Goal: Task Accomplishment & Management: Manage account settings

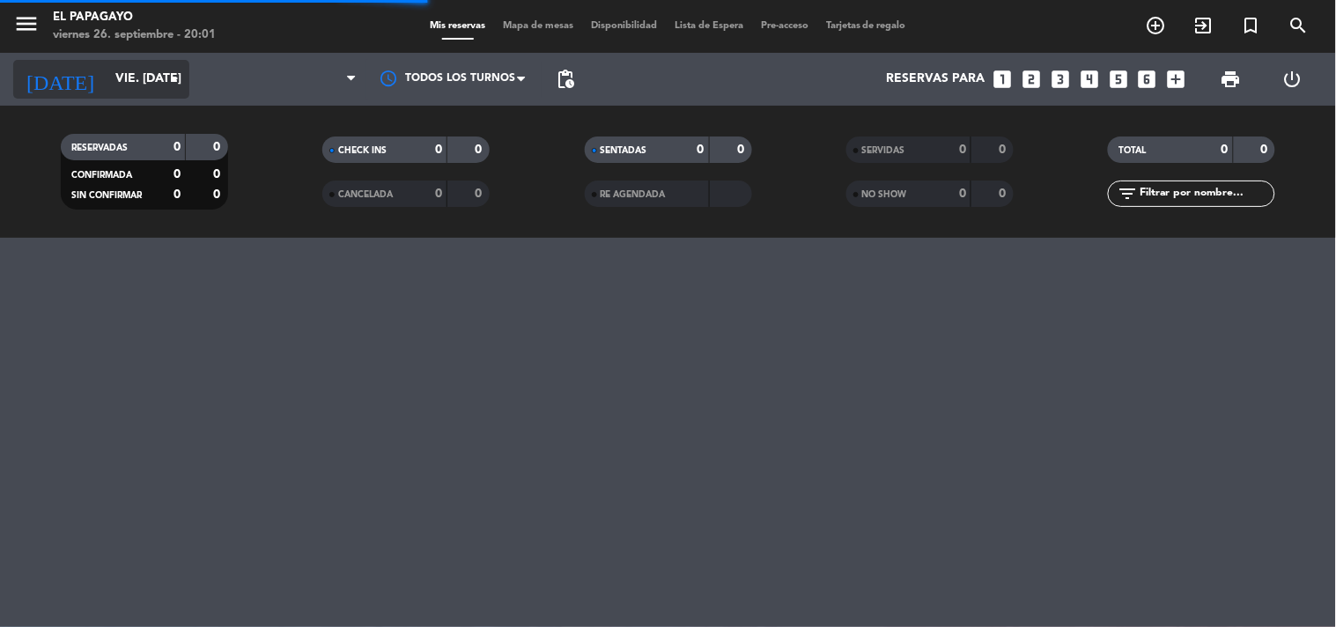
click at [129, 70] on input "vie. [DATE]" at bounding box center [190, 79] width 167 height 32
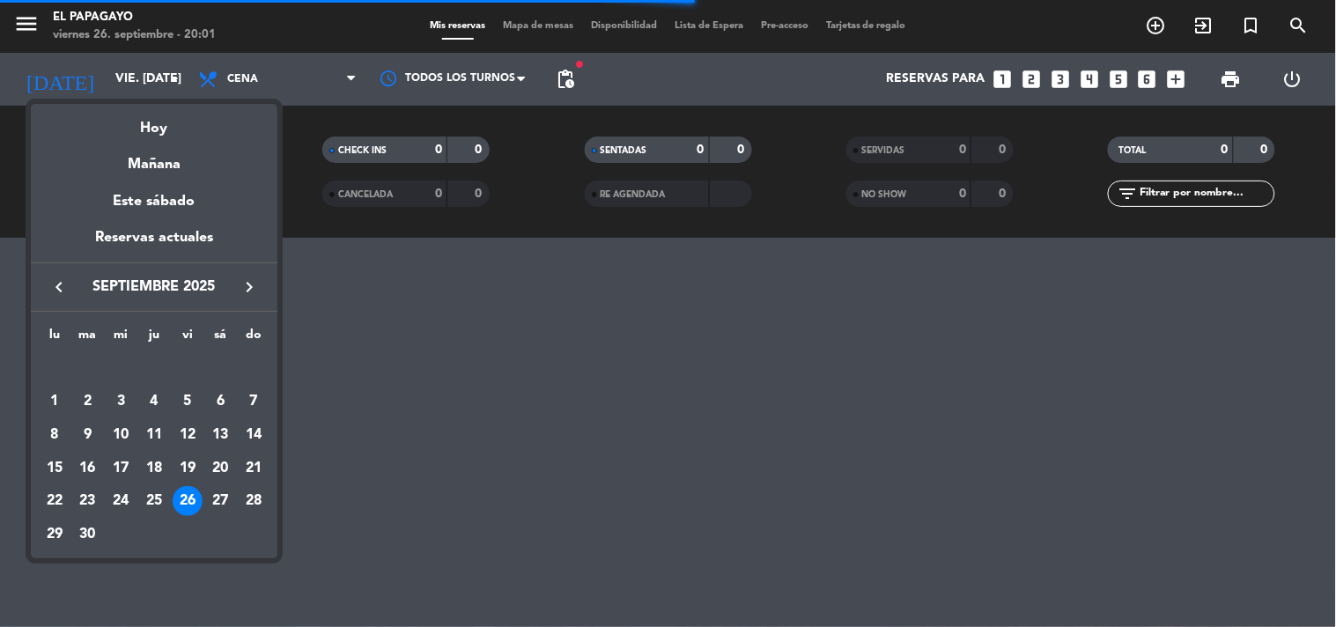
click at [247, 294] on icon "keyboard_arrow_right" at bounding box center [249, 286] width 21 height 21
click at [196, 407] on div "3" at bounding box center [188, 401] width 30 height 30
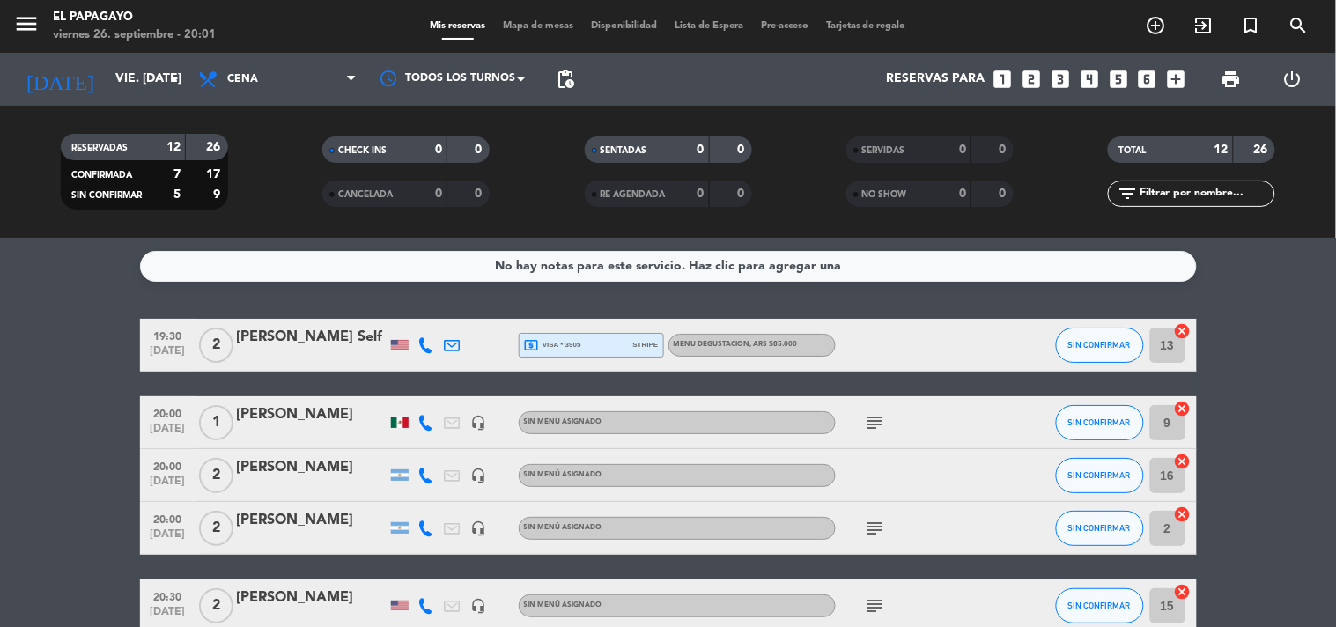
click at [148, 103] on div "[DATE] vie. [DATE] arrow_drop_down" at bounding box center [101, 79] width 176 height 53
click at [146, 84] on input "vie. [DATE]" at bounding box center [190, 79] width 167 height 32
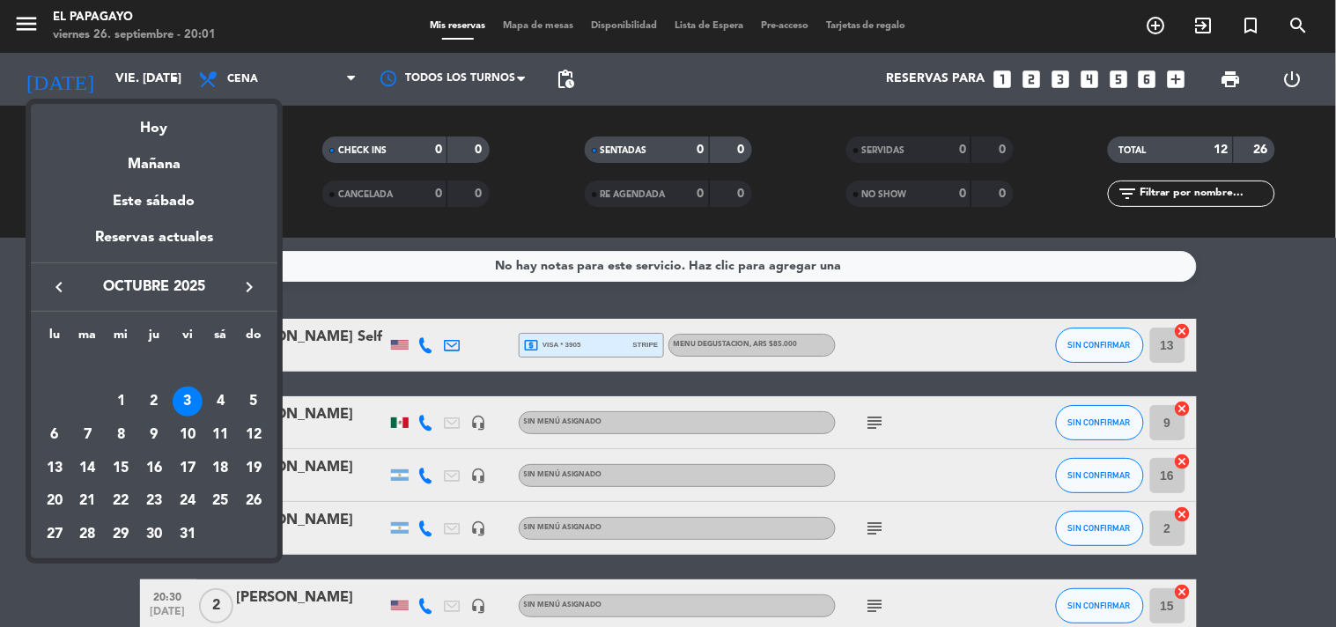
click at [192, 390] on div "3" at bounding box center [188, 401] width 30 height 30
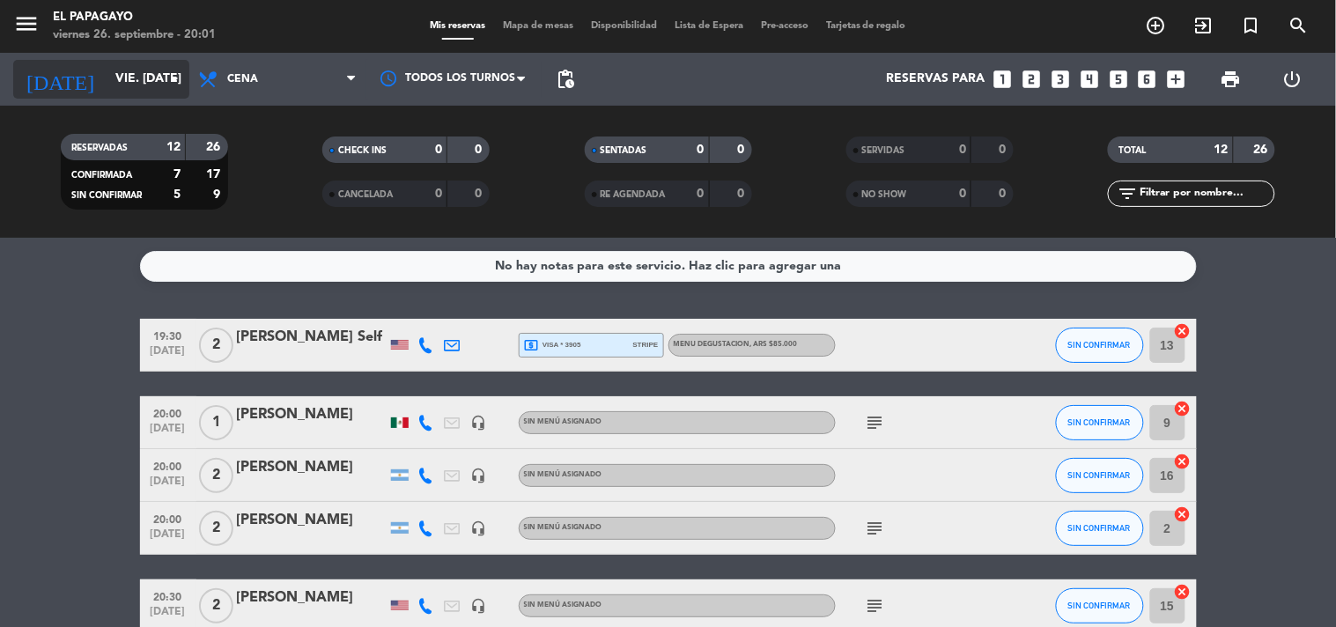
click at [148, 85] on input "vie. [DATE]" at bounding box center [190, 79] width 167 height 32
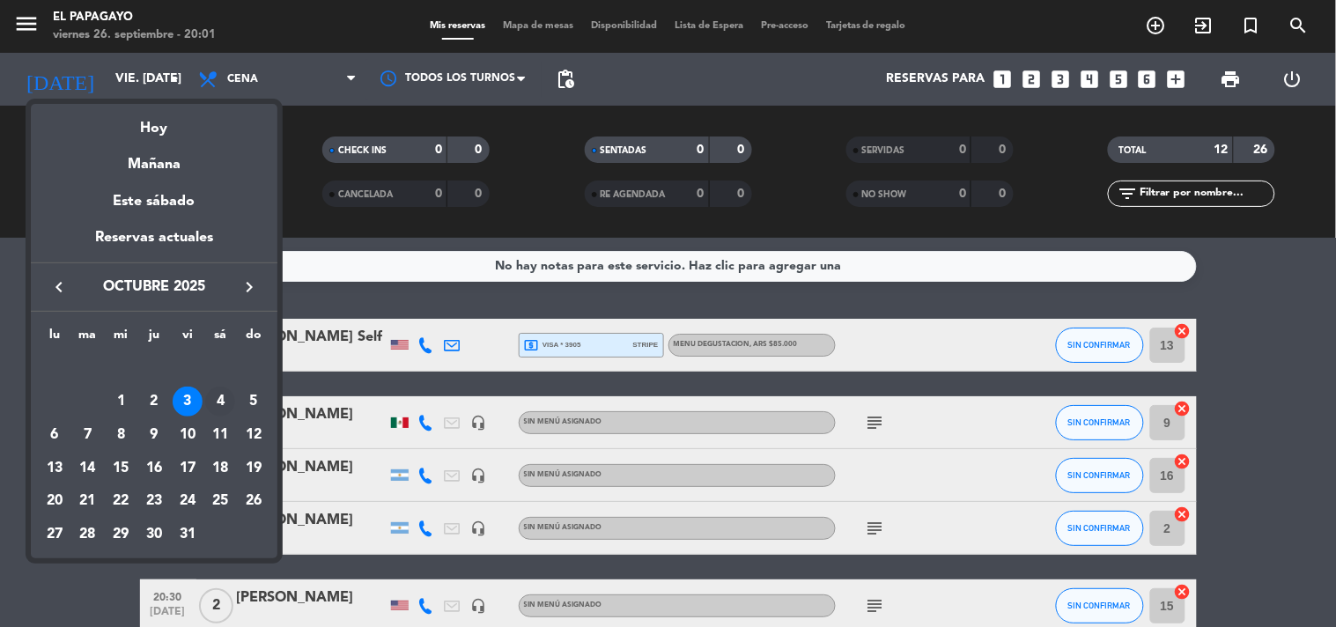
click at [217, 414] on div "4" at bounding box center [220, 401] width 30 height 30
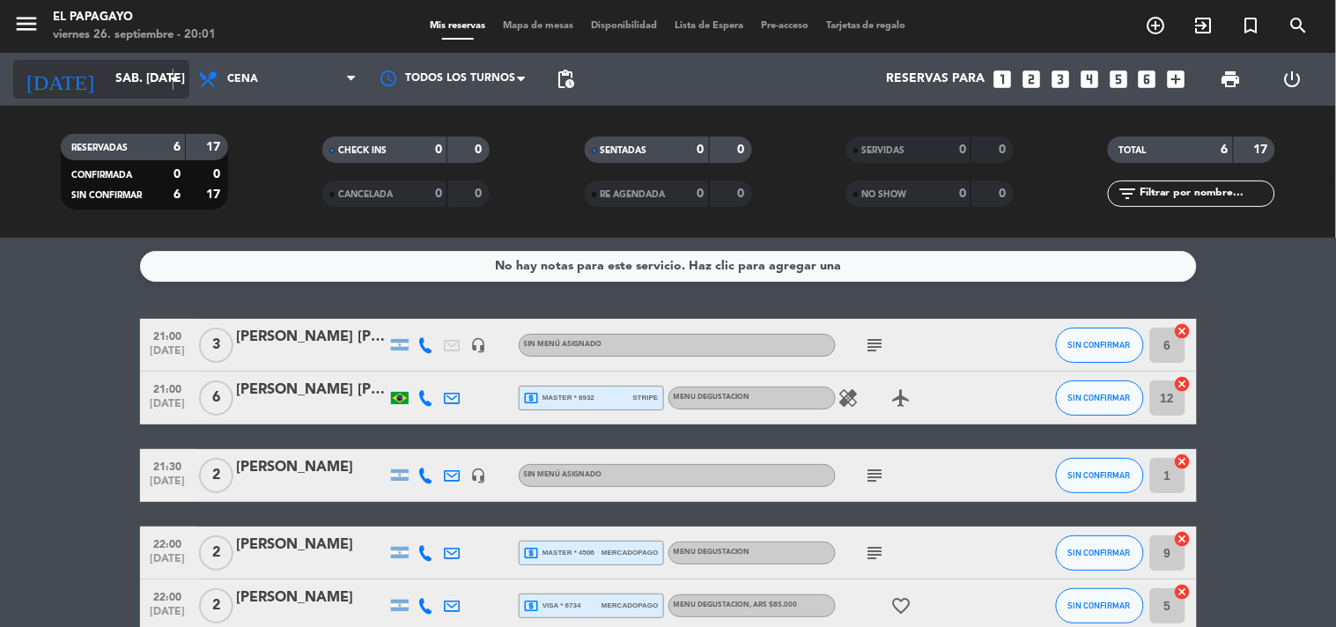
click at [173, 70] on icon "arrow_drop_down" at bounding box center [174, 79] width 21 height 21
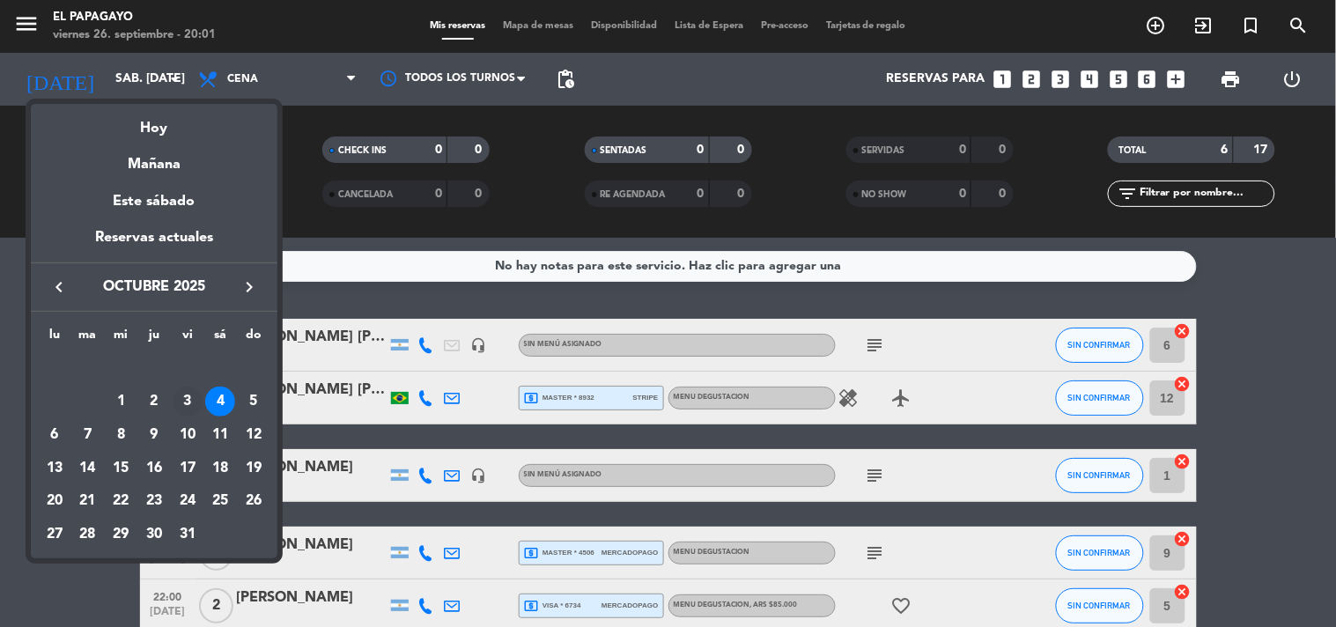
click at [188, 396] on div "3" at bounding box center [188, 401] width 30 height 30
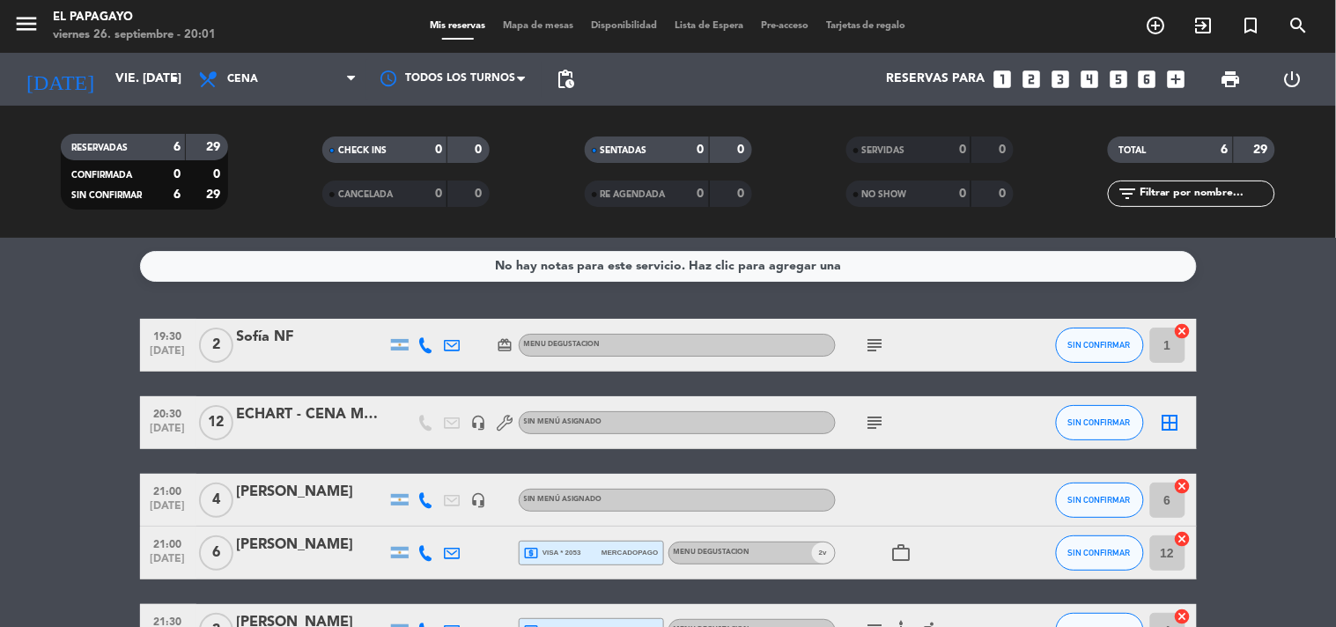
click at [880, 418] on icon "subject" at bounding box center [875, 422] width 21 height 21
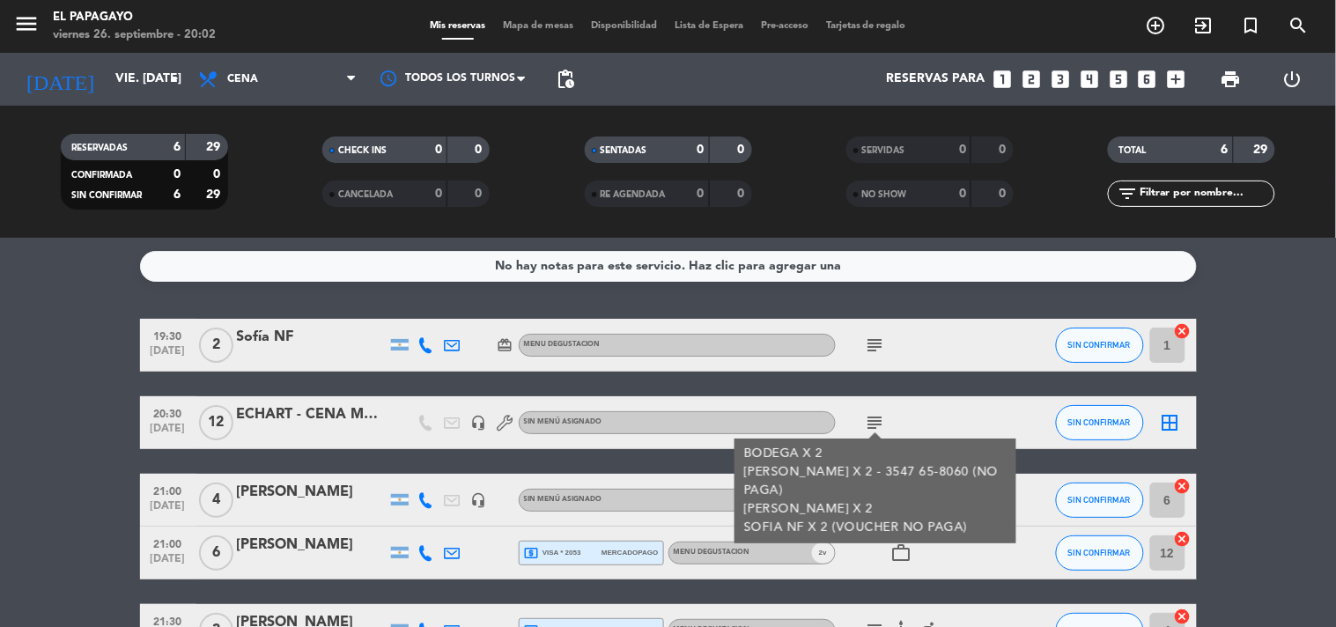
click at [330, 415] on div "ECHART - CENA MESA 70" at bounding box center [312, 414] width 150 height 23
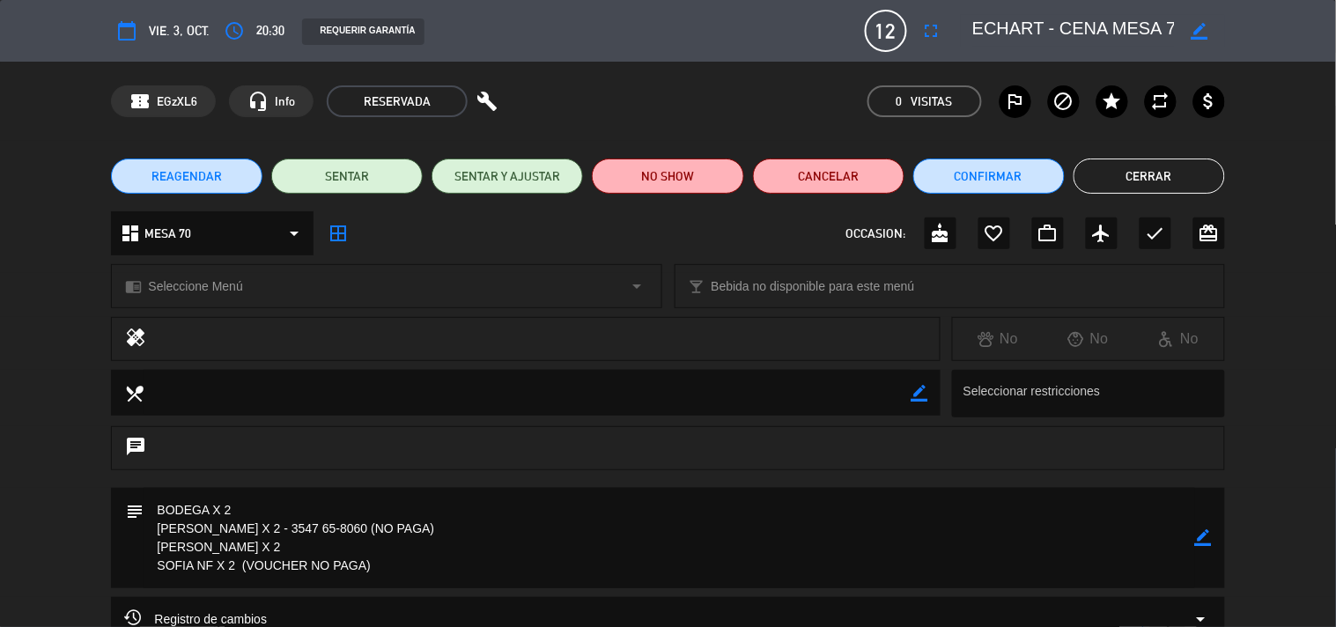
click at [1125, 179] on button "Cerrar" at bounding box center [1148, 175] width 151 height 35
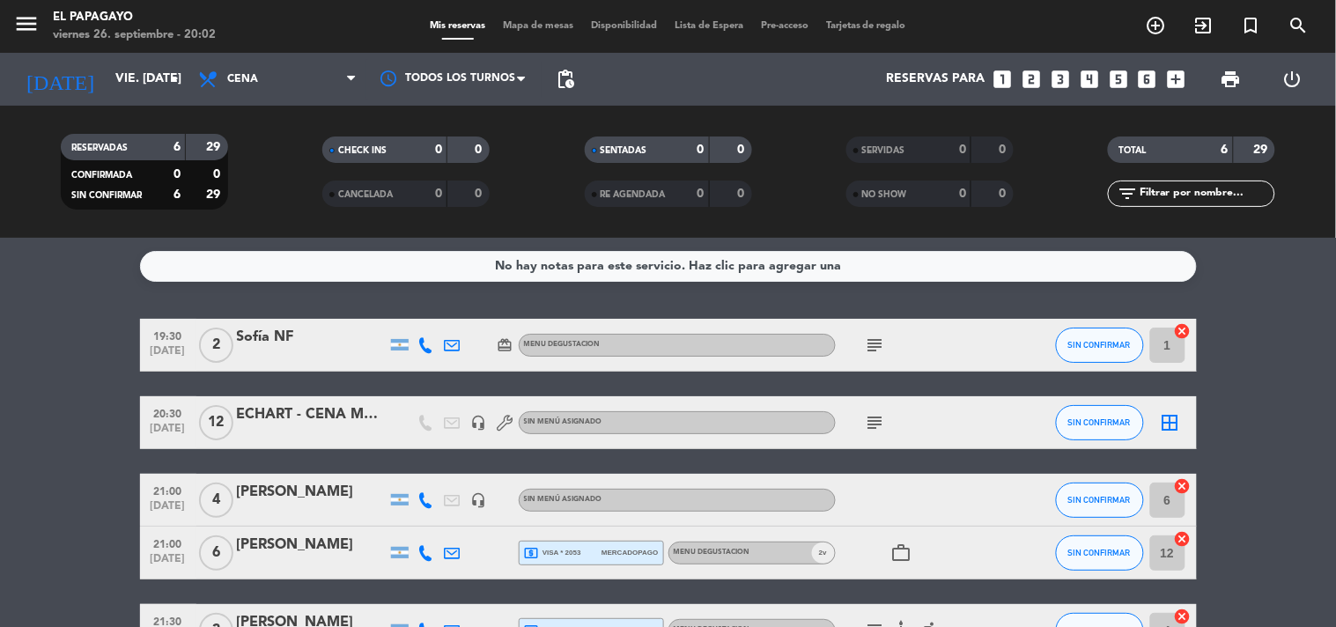
click at [876, 350] on icon "subject" at bounding box center [875, 345] width 21 height 21
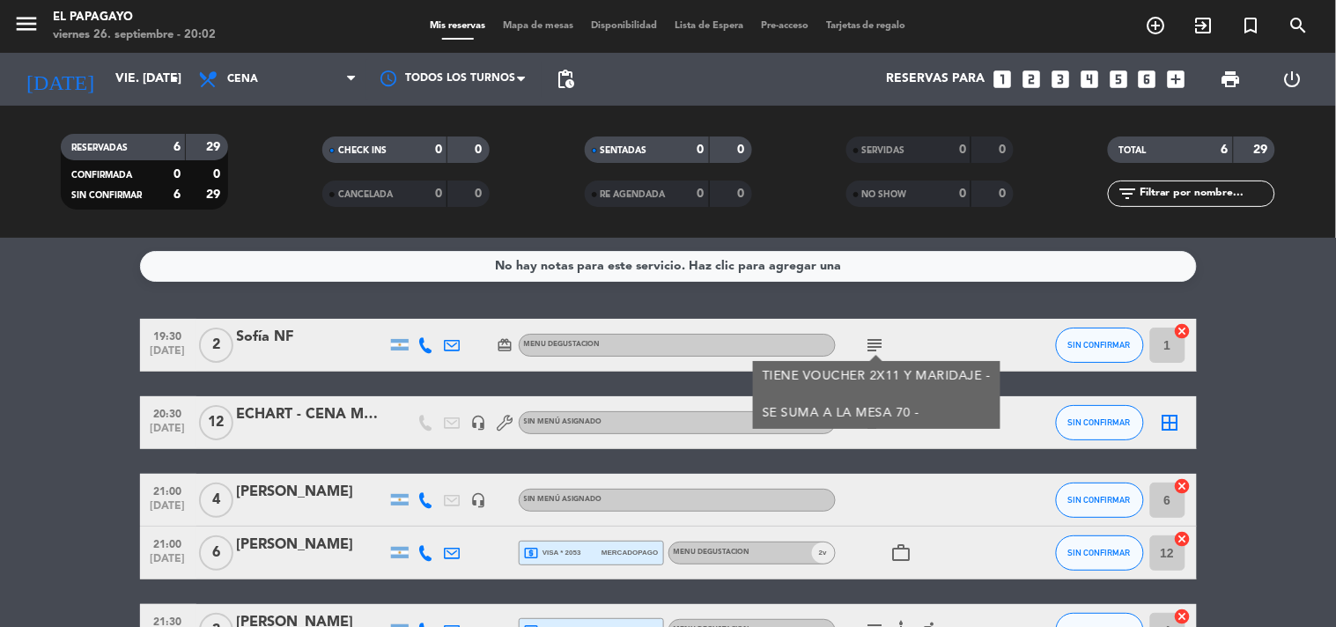
click at [848, 438] on div "subject" at bounding box center [915, 422] width 158 height 52
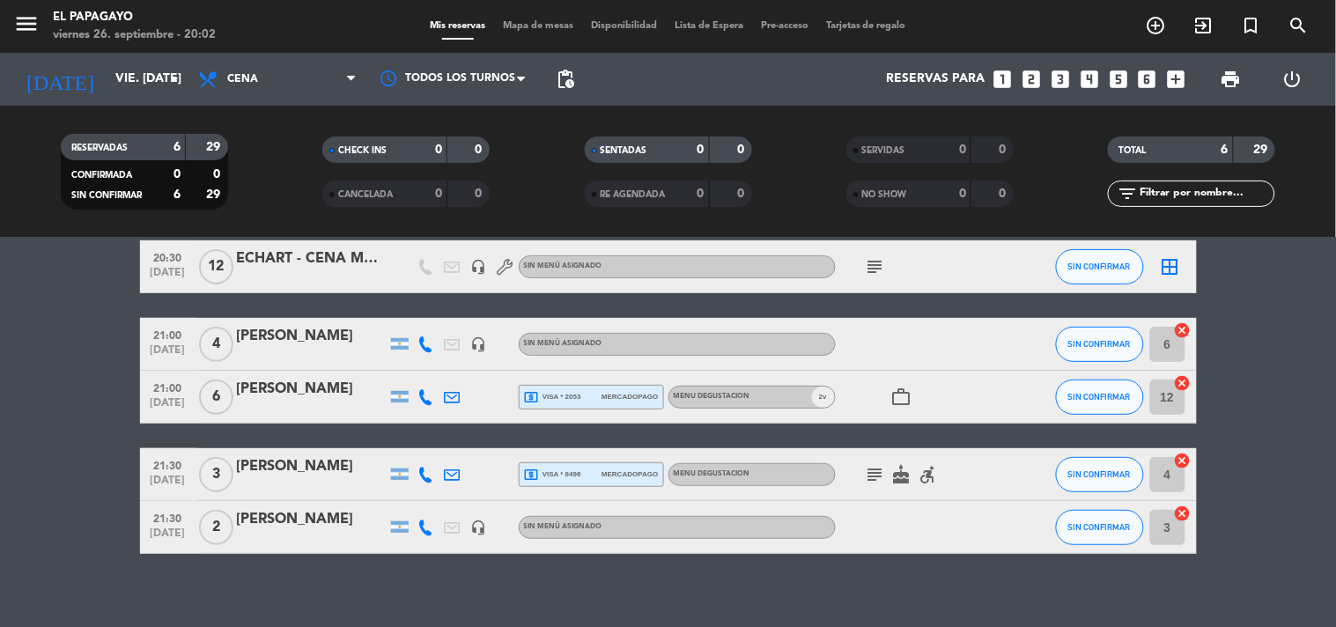
scroll to position [170, 0]
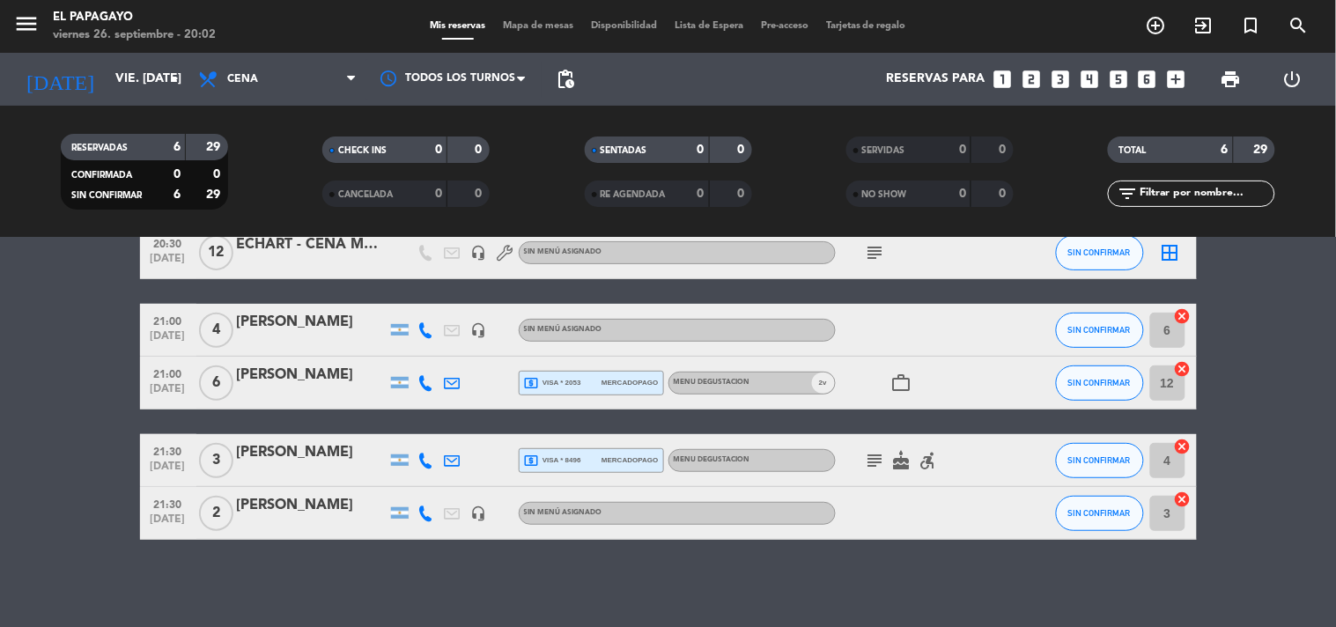
click at [829, 381] on span "2 v" at bounding box center [823, 382] width 23 height 21
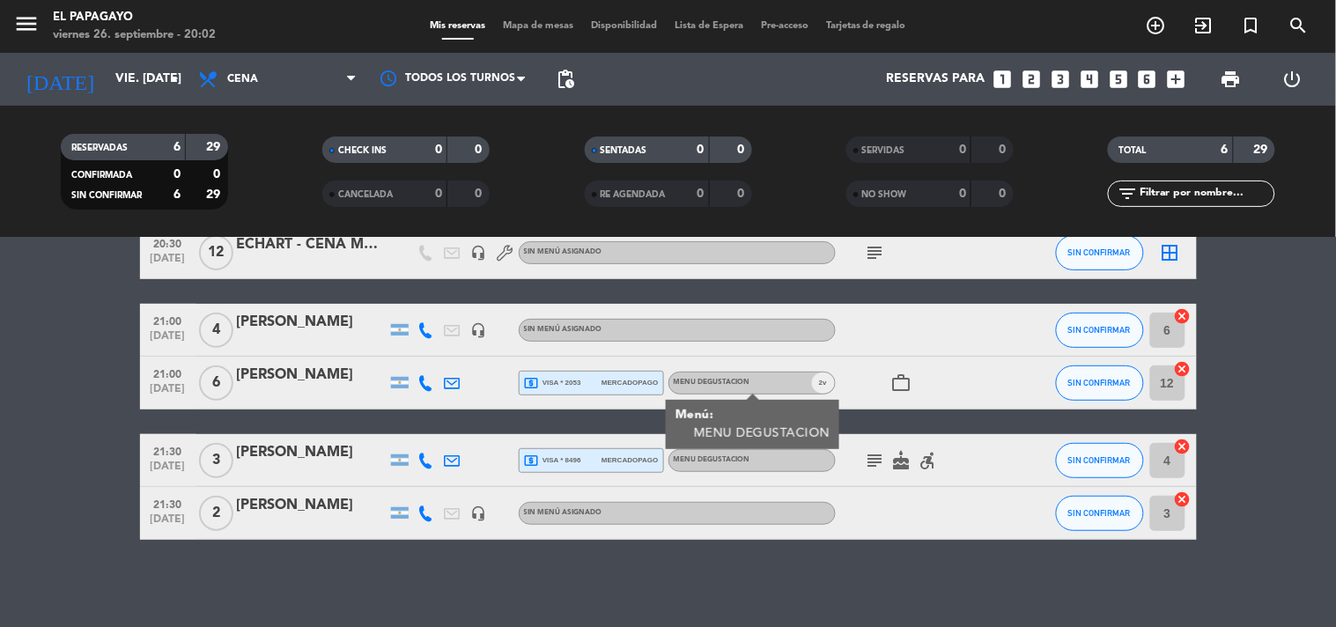
click at [865, 453] on icon "subject" at bounding box center [875, 460] width 21 height 21
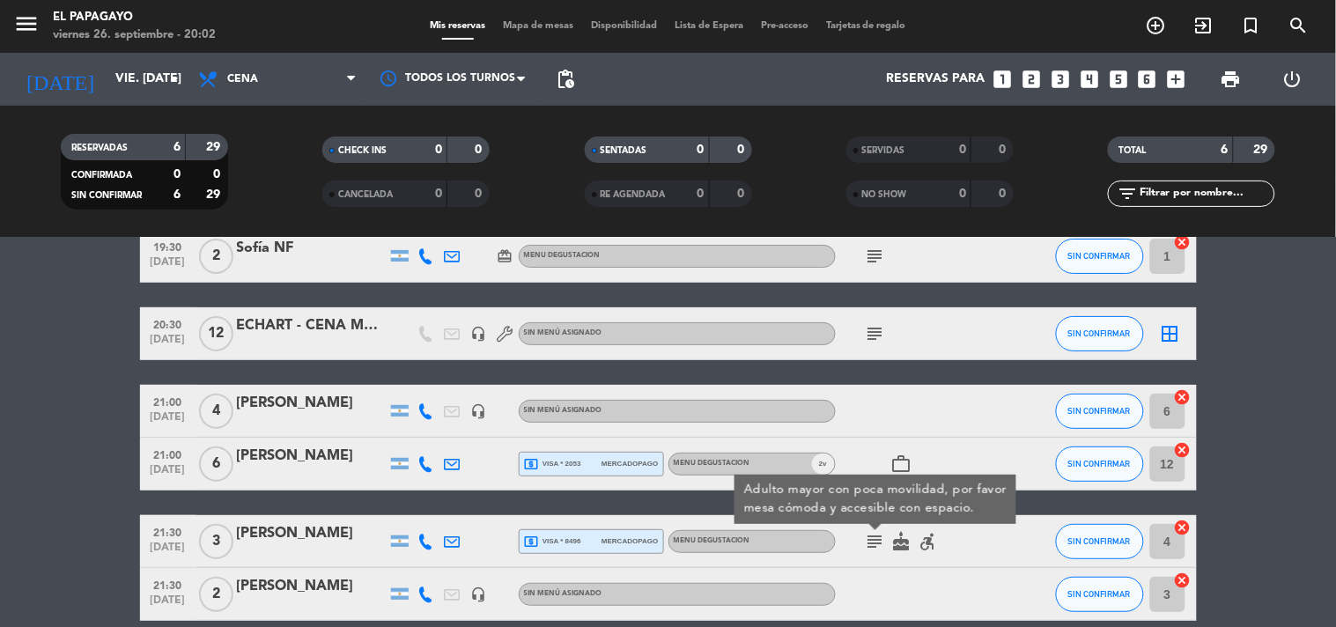
scroll to position [0, 0]
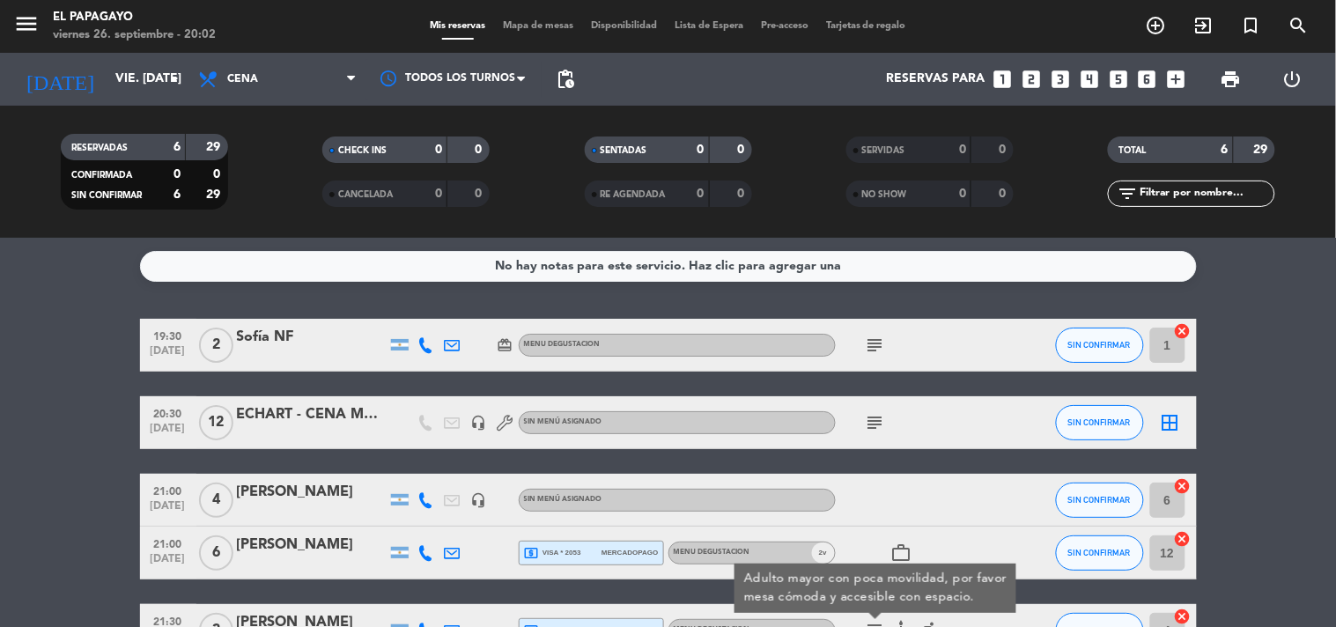
click at [881, 427] on icon "subject" at bounding box center [875, 422] width 21 height 21
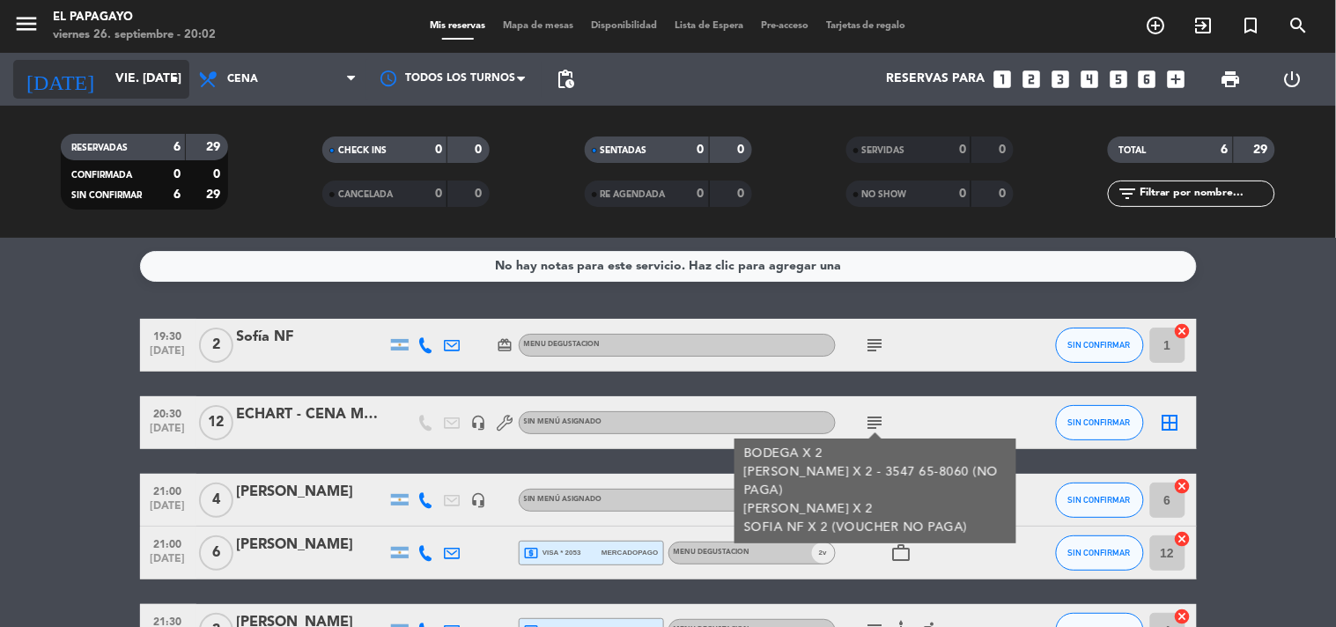
click at [119, 85] on input "vie. [DATE]" at bounding box center [190, 79] width 167 height 32
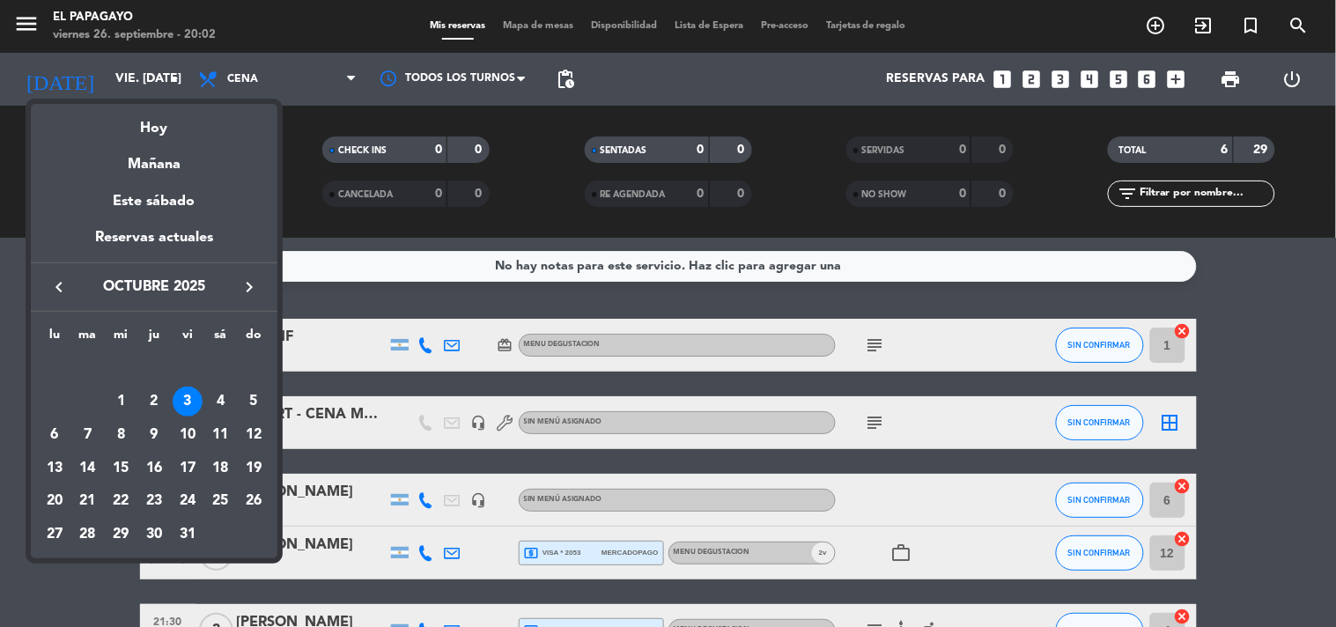
click at [59, 282] on icon "keyboard_arrow_left" at bounding box center [58, 286] width 21 height 21
click at [195, 485] on td "26" at bounding box center [187, 500] width 33 height 33
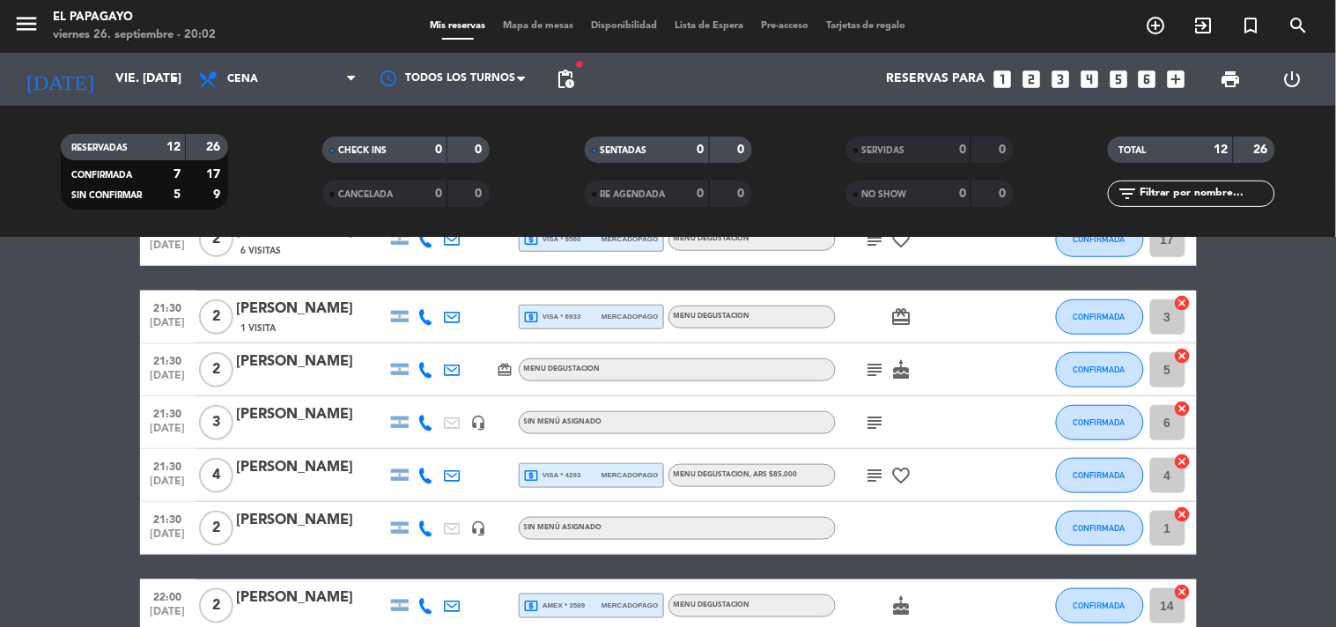
scroll to position [512, 0]
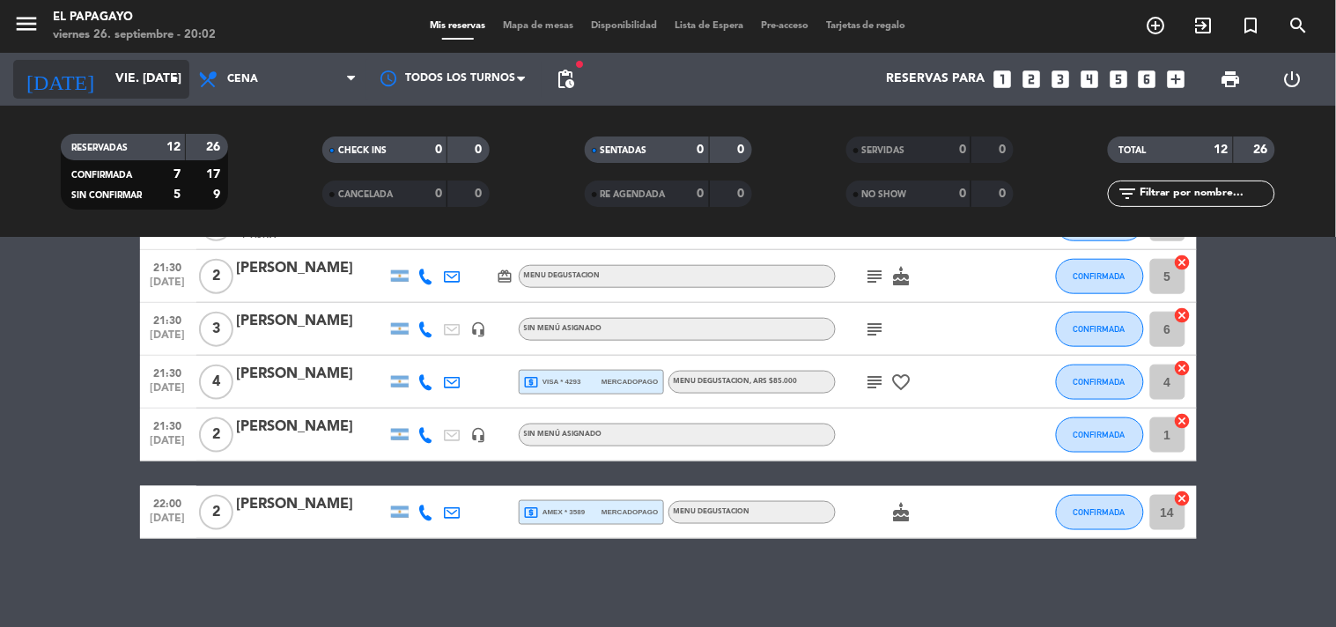
click at [120, 63] on input "vie. [DATE]" at bounding box center [190, 79] width 167 height 32
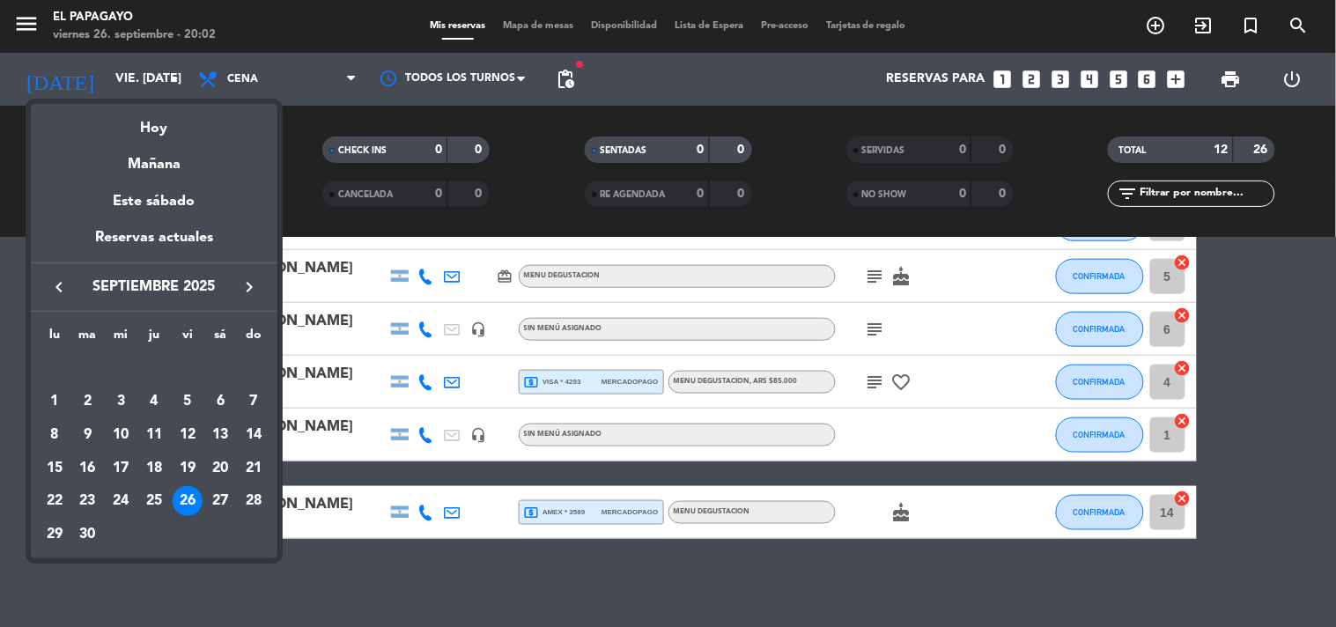
click at [358, 595] on div at bounding box center [668, 313] width 1336 height 627
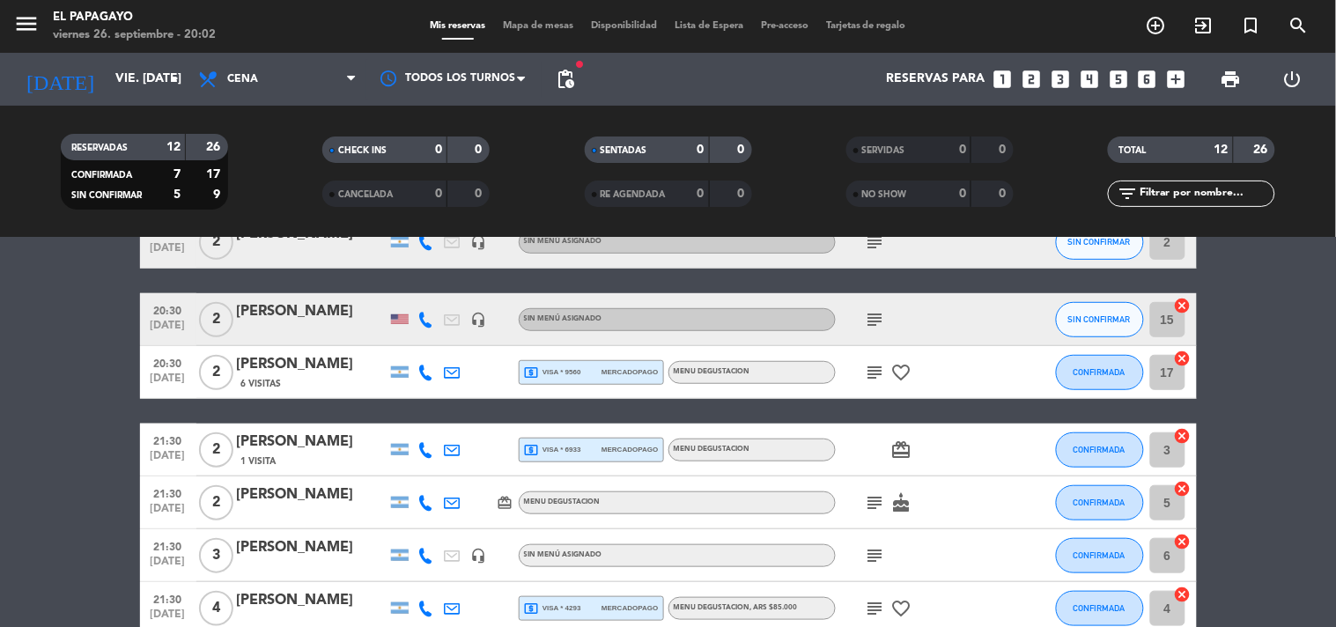
scroll to position [121, 0]
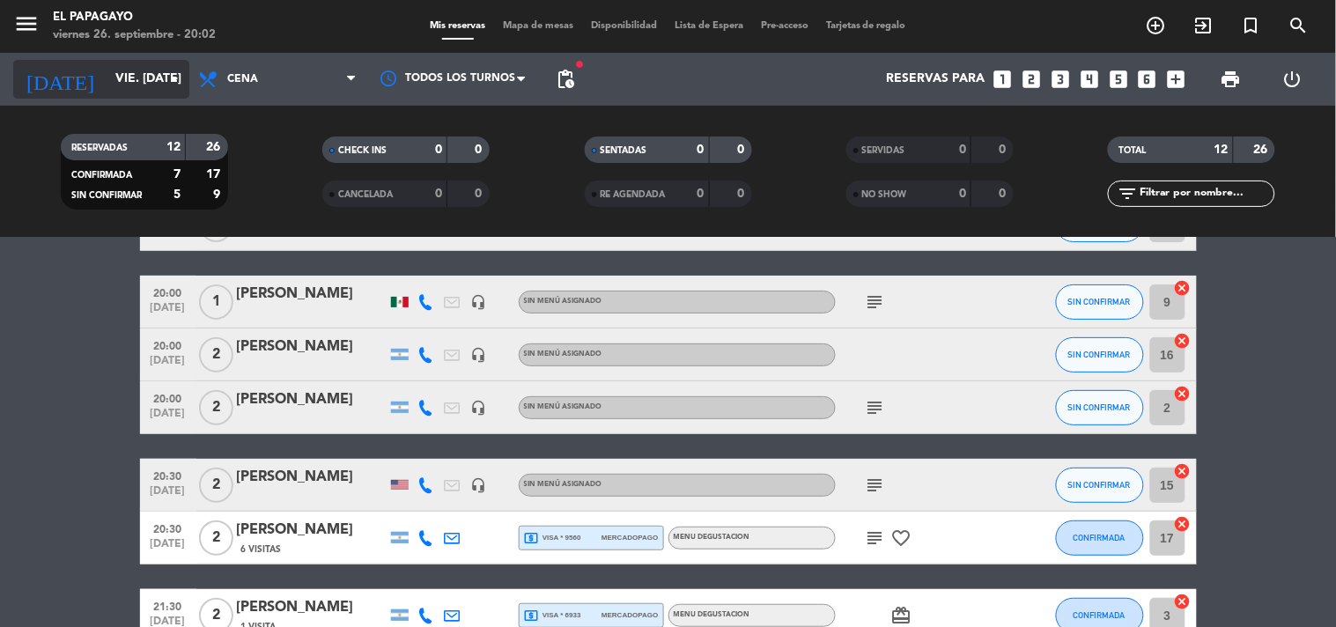
click at [143, 73] on input "vie. [DATE]" at bounding box center [190, 79] width 167 height 32
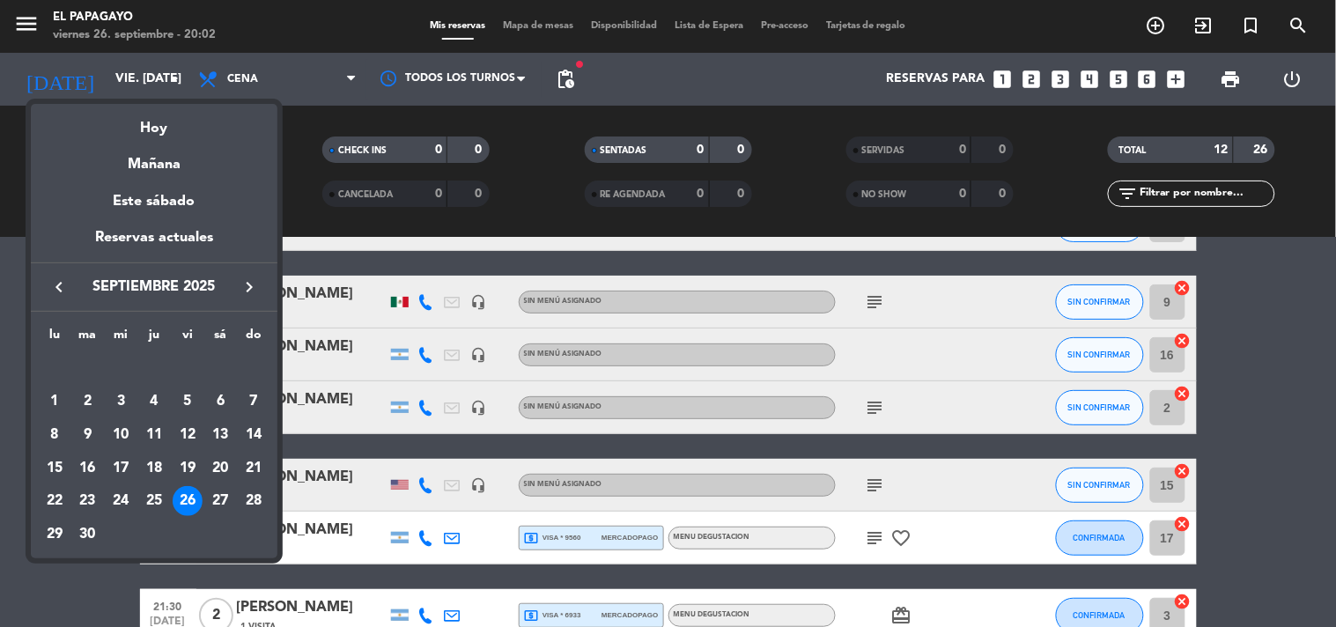
click at [245, 295] on icon "keyboard_arrow_right" at bounding box center [249, 286] width 21 height 21
click at [227, 400] on div "4" at bounding box center [220, 401] width 30 height 30
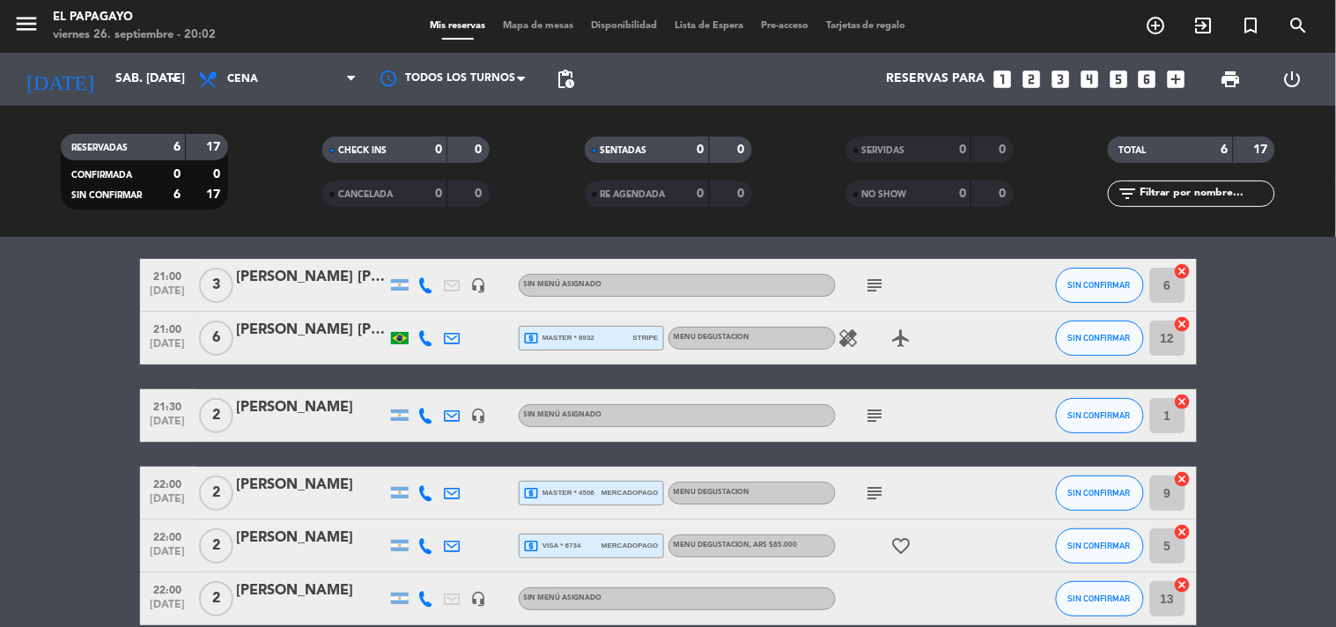
scroll to position [0, 0]
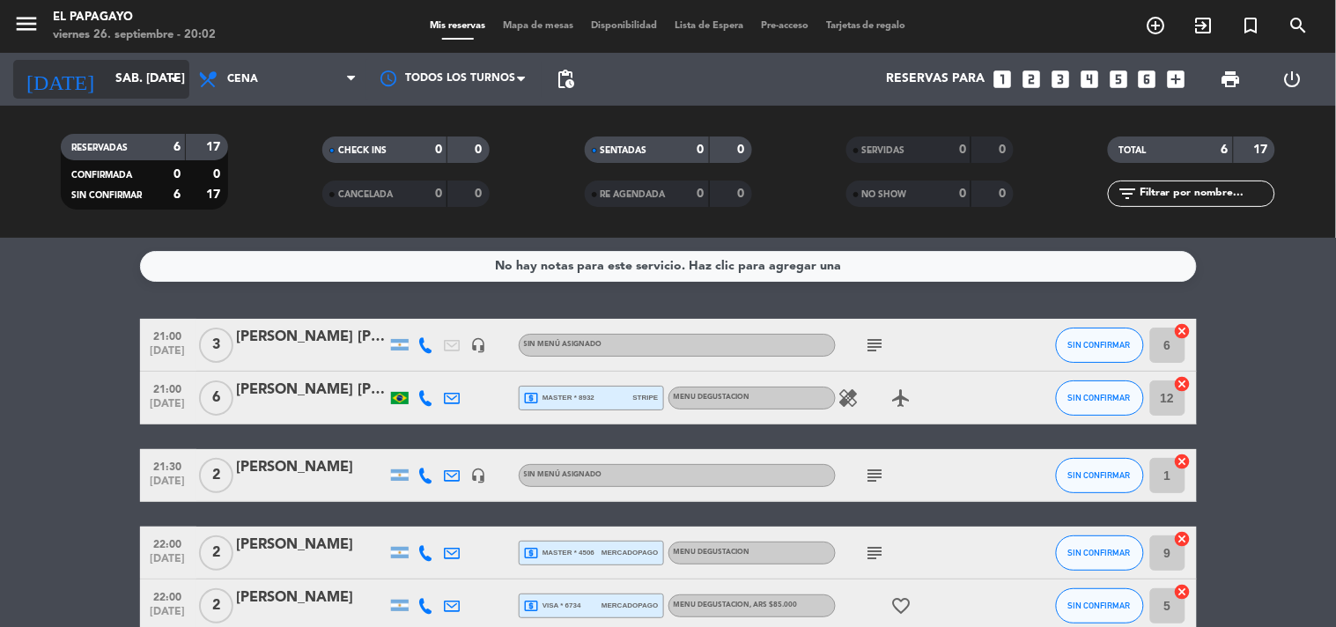
click at [107, 77] on input "sáb. [DATE]" at bounding box center [190, 79] width 167 height 32
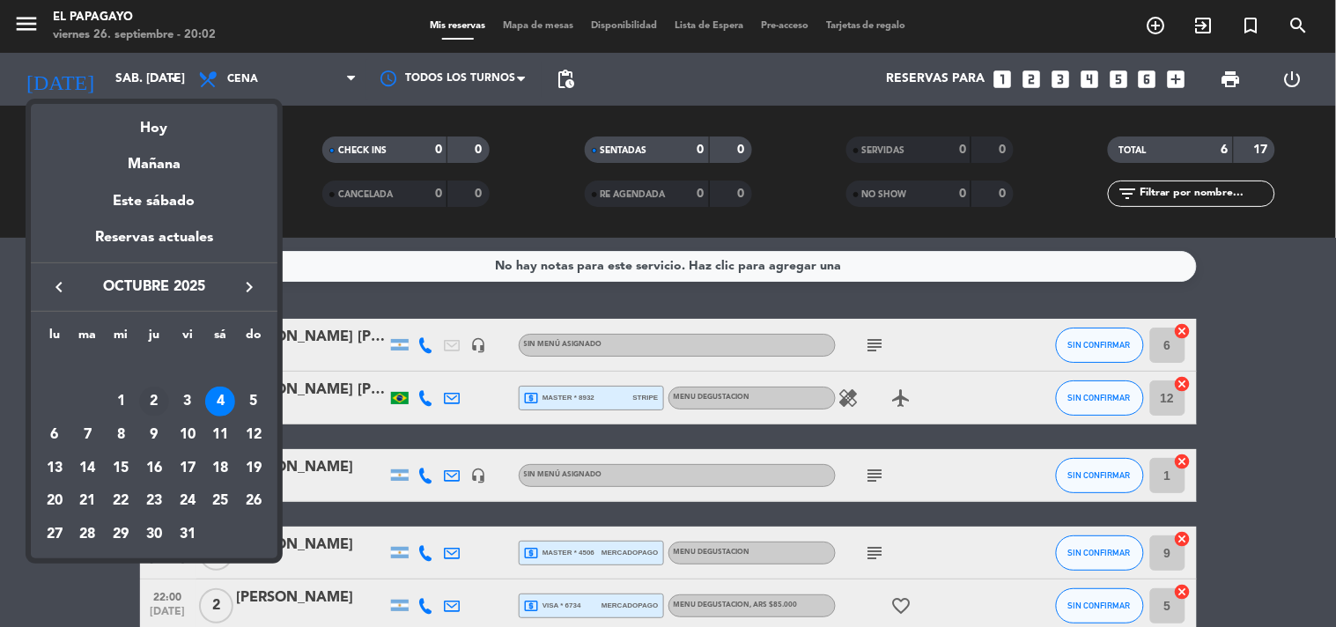
click at [152, 400] on div "2" at bounding box center [154, 401] width 30 height 30
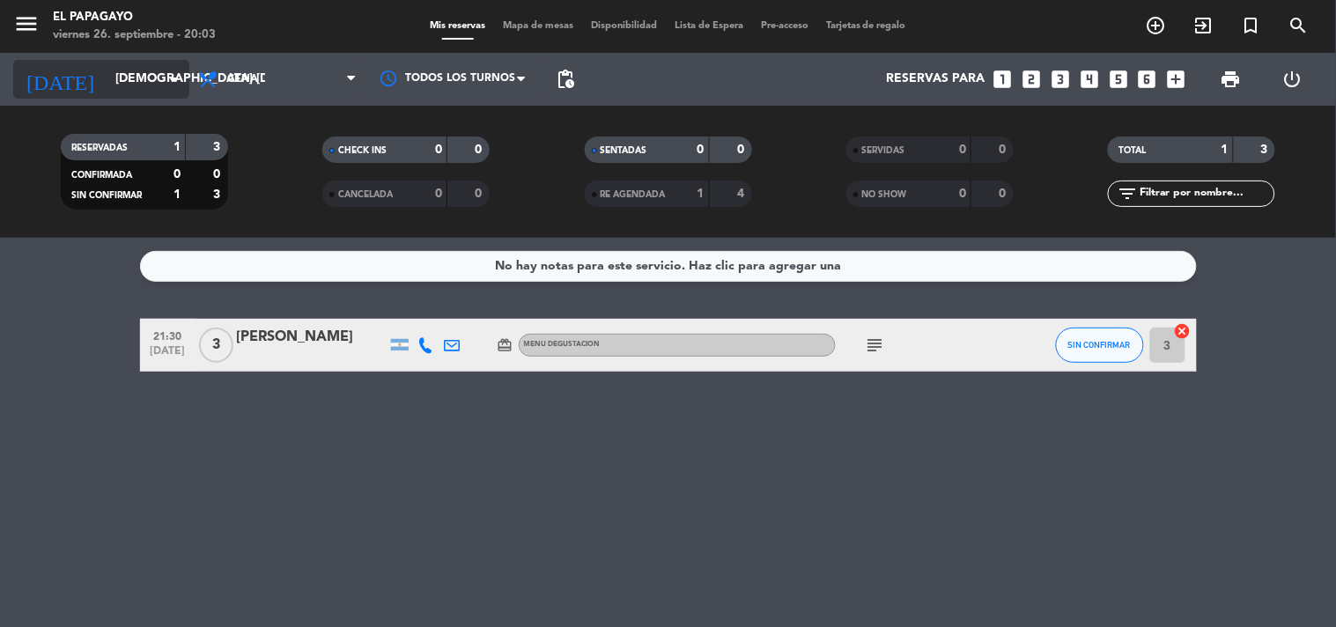
click at [125, 77] on input "[DEMOGRAPHIC_DATA] [DATE]" at bounding box center [190, 79] width 167 height 32
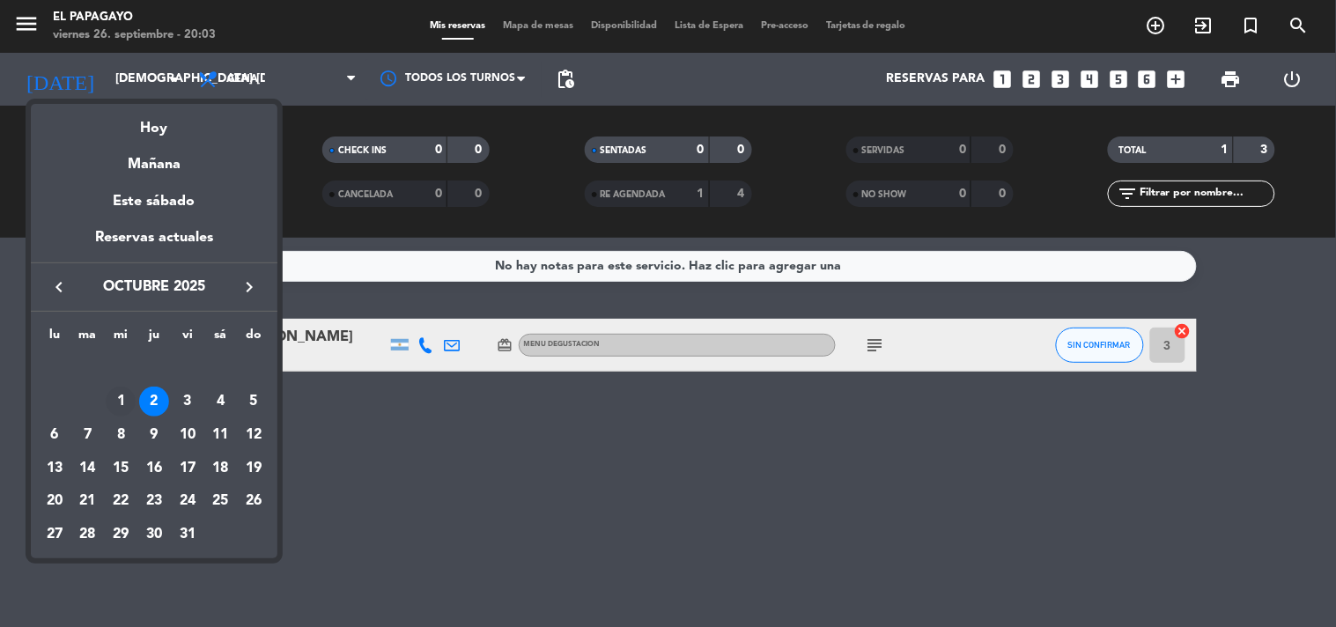
click at [119, 401] on div "1" at bounding box center [121, 401] width 30 height 30
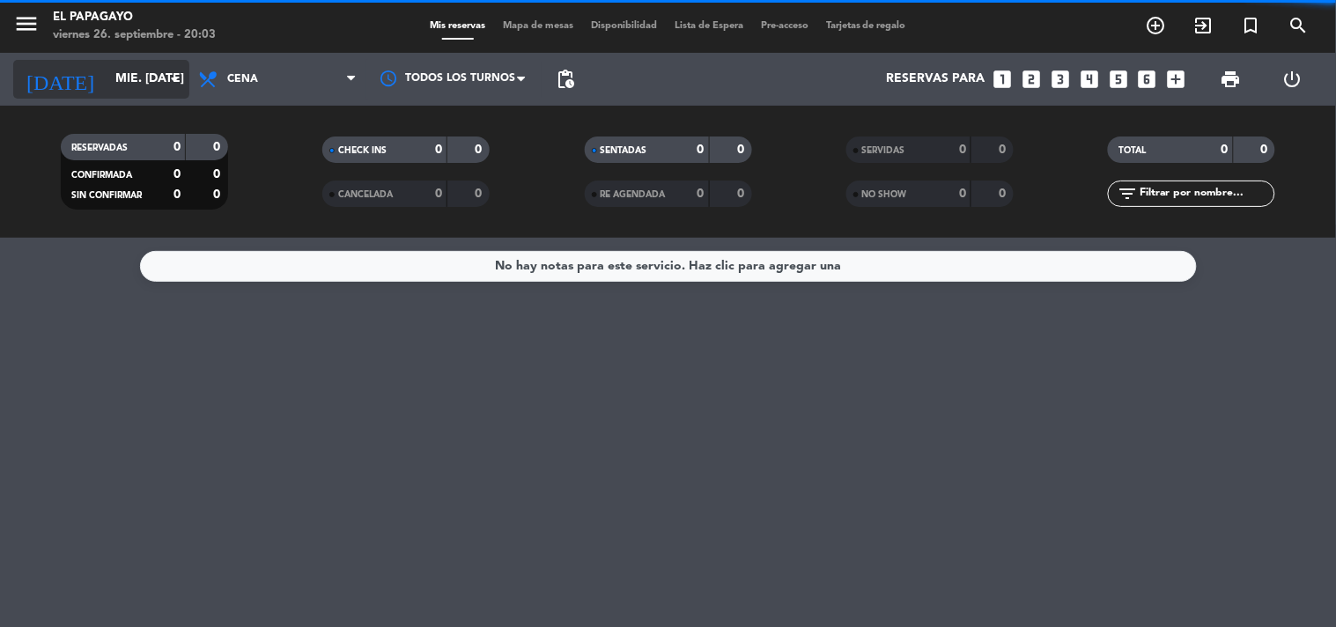
click at [107, 81] on input "mié. [DATE]" at bounding box center [190, 79] width 167 height 32
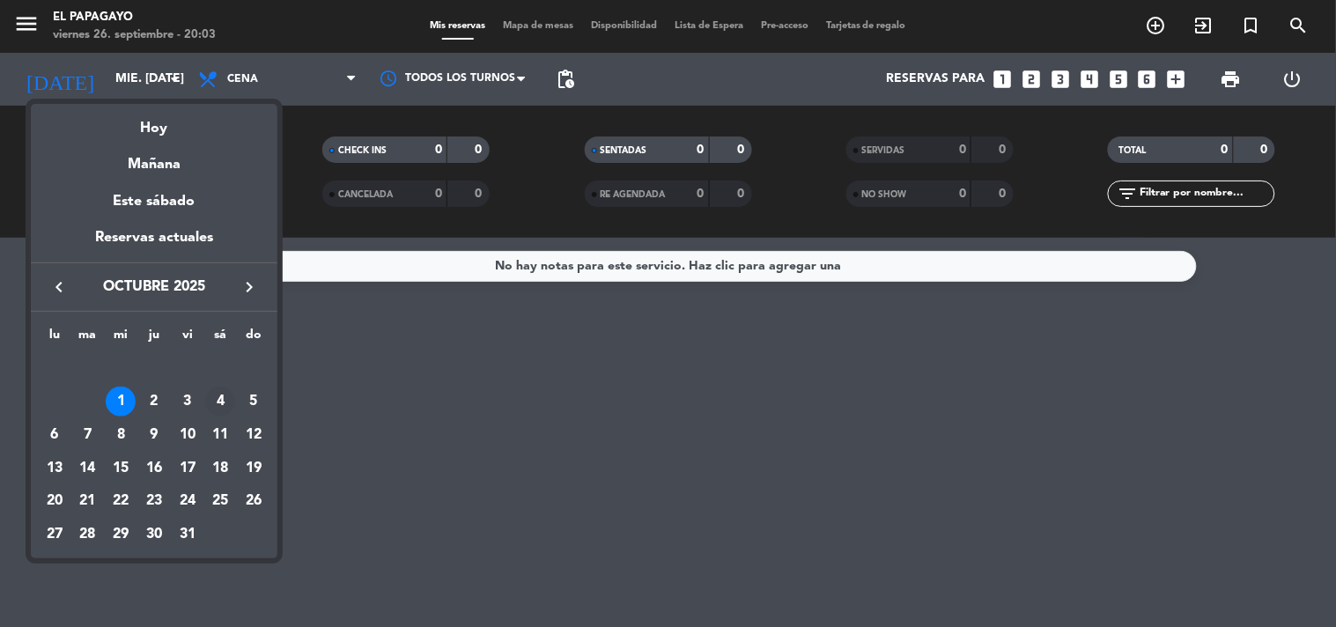
click at [232, 399] on div "4" at bounding box center [220, 401] width 30 height 30
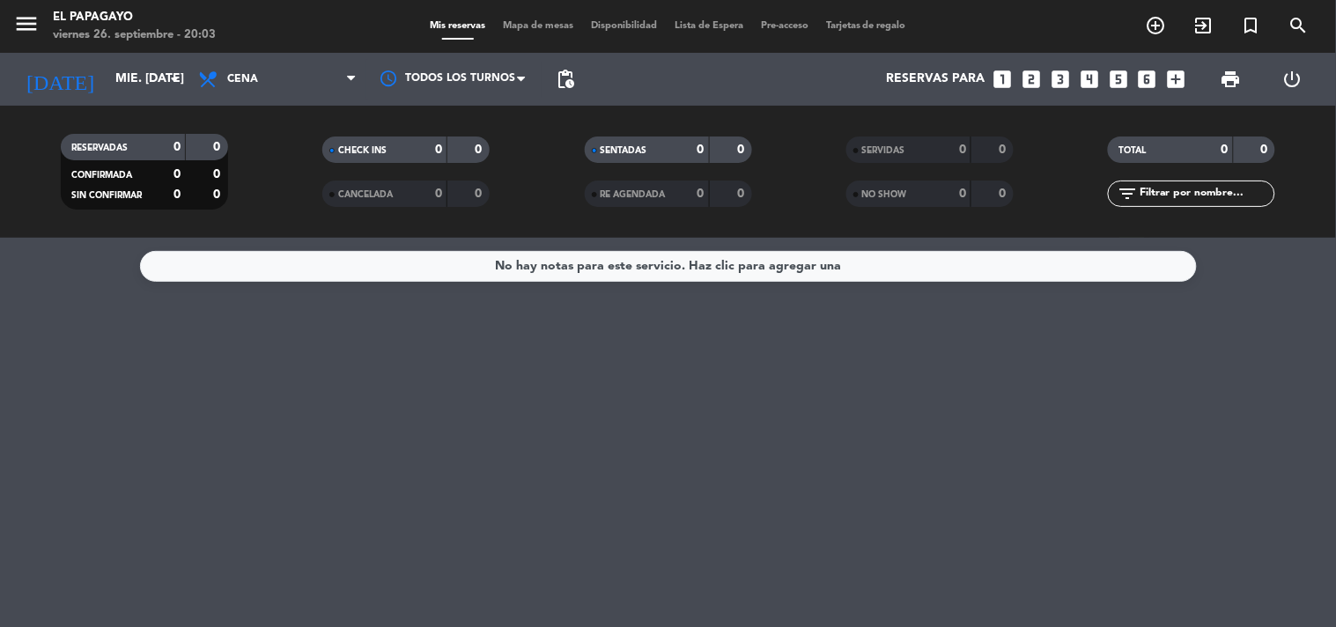
type input "sáb. [DATE]"
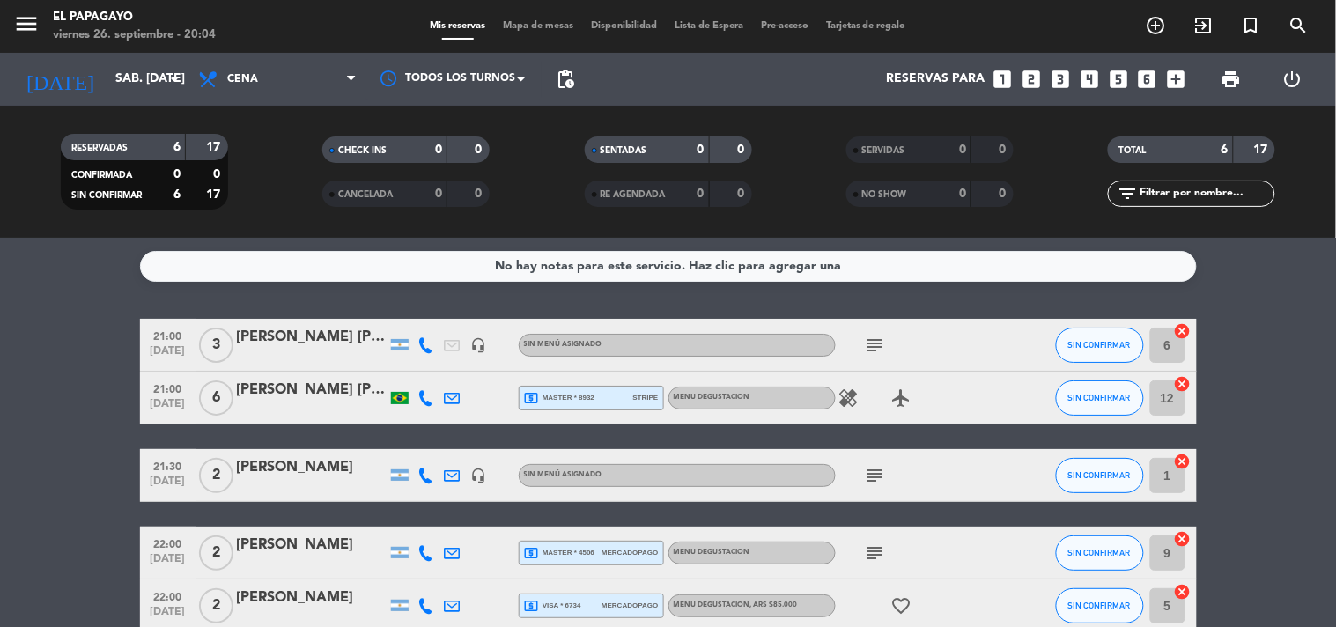
click at [394, 403] on div at bounding box center [399, 398] width 26 height 52
click at [843, 397] on icon "healing" at bounding box center [848, 397] width 21 height 21
